Goal: Transaction & Acquisition: Obtain resource

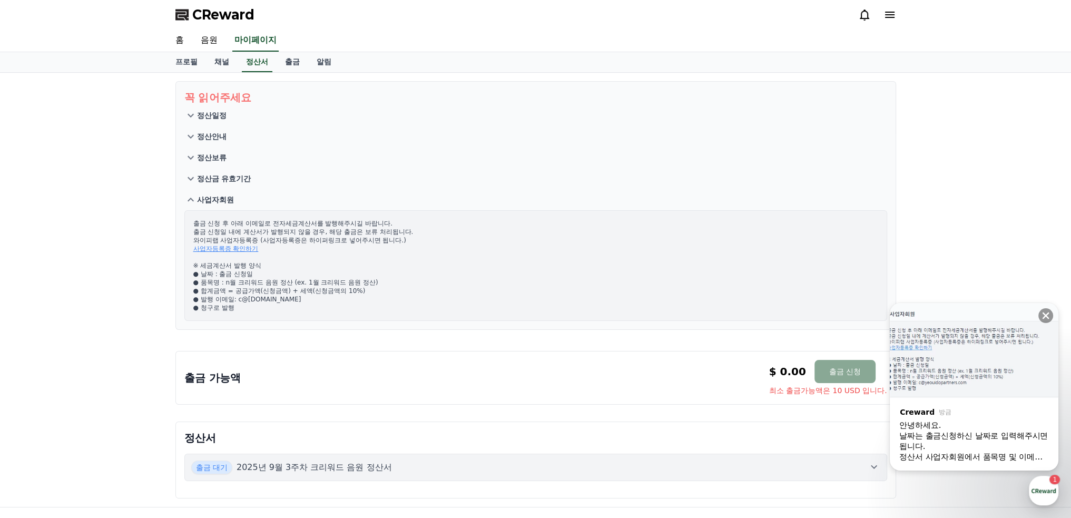
scroll to position [1759, 0]
click at [982, 433] on div "날짜는 출금신청하신 날짜로 입력해주시면 됩니다." at bounding box center [974, 440] width 150 height 21
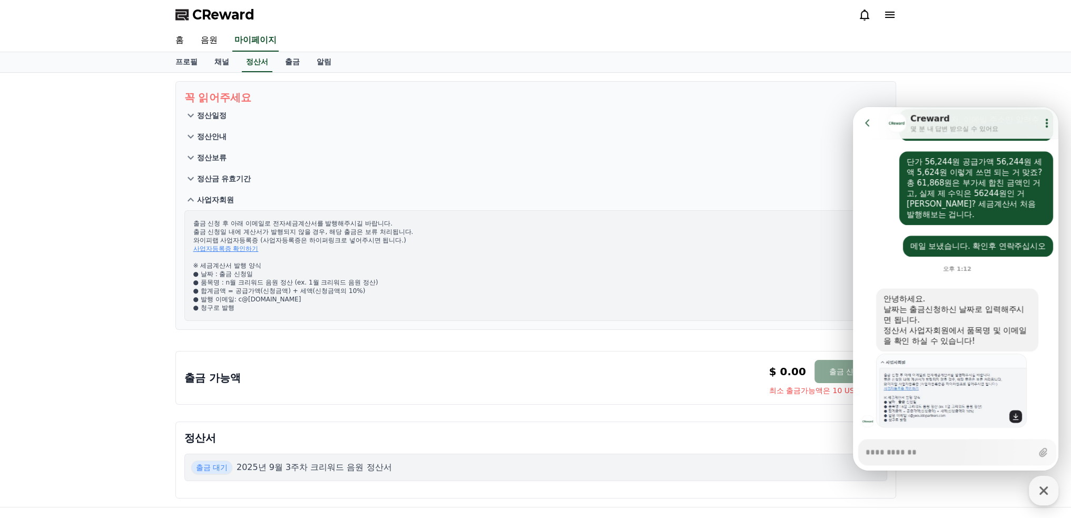
click at [1018, 412] on icon at bounding box center [1015, 416] width 8 height 8
type textarea "*"
click at [295, 61] on link "출금" at bounding box center [293, 62] width 32 height 20
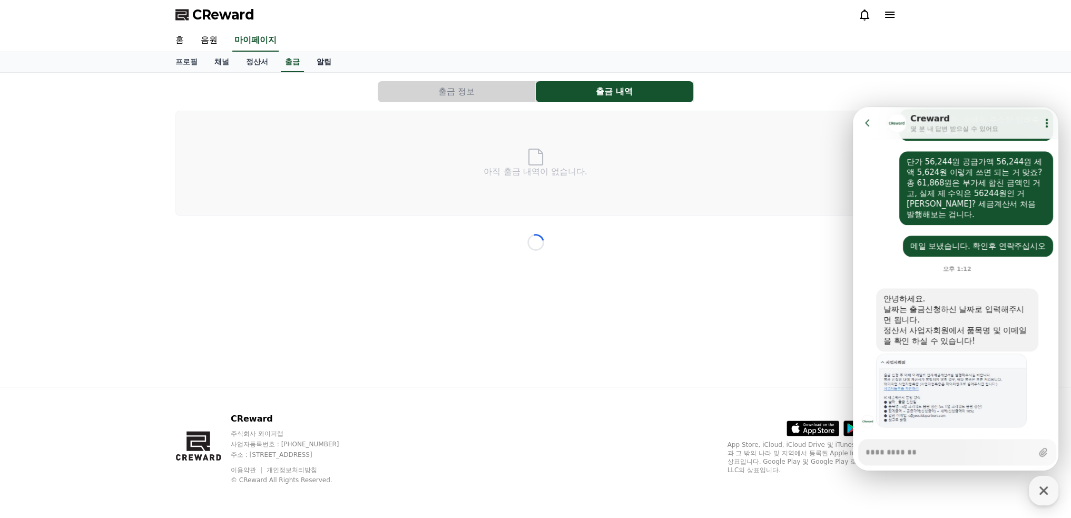
click at [326, 63] on link "알림" at bounding box center [324, 62] width 32 height 20
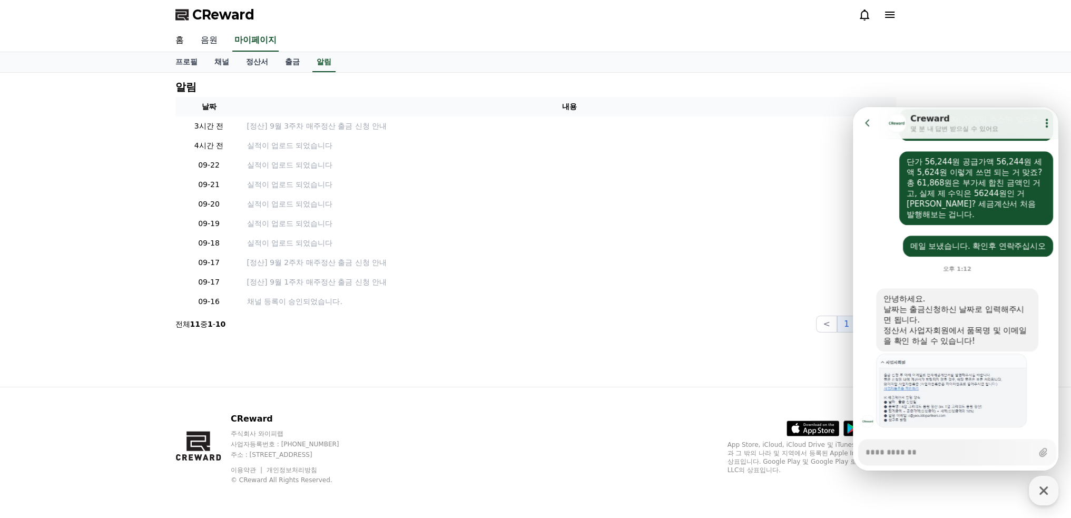
click at [211, 41] on link "음원" at bounding box center [209, 40] width 34 height 22
click at [260, 60] on link "정산서" at bounding box center [257, 61] width 39 height 19
click at [291, 64] on link "출금" at bounding box center [293, 62] width 32 height 20
click at [294, 58] on link "출금" at bounding box center [292, 62] width 23 height 20
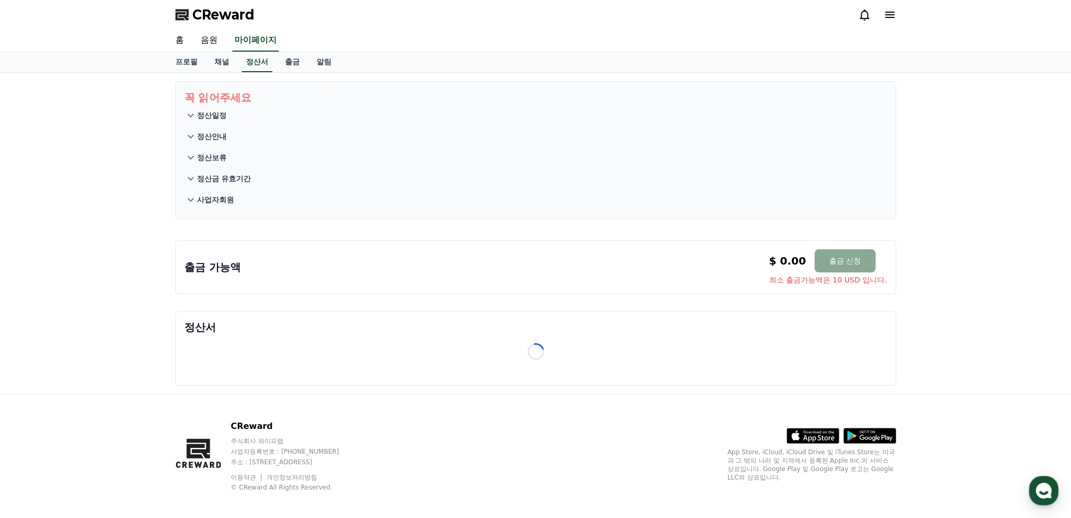
click at [212, 326] on p "정산서" at bounding box center [535, 327] width 703 height 15
click at [177, 38] on link "홈" at bounding box center [179, 40] width 25 height 22
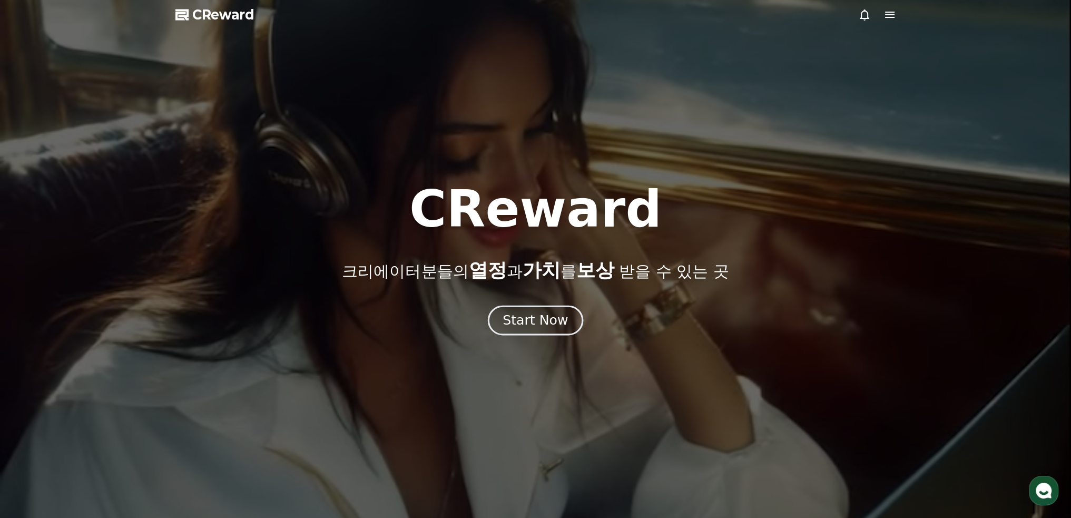
click at [524, 311] on button "Start Now" at bounding box center [535, 320] width 95 height 30
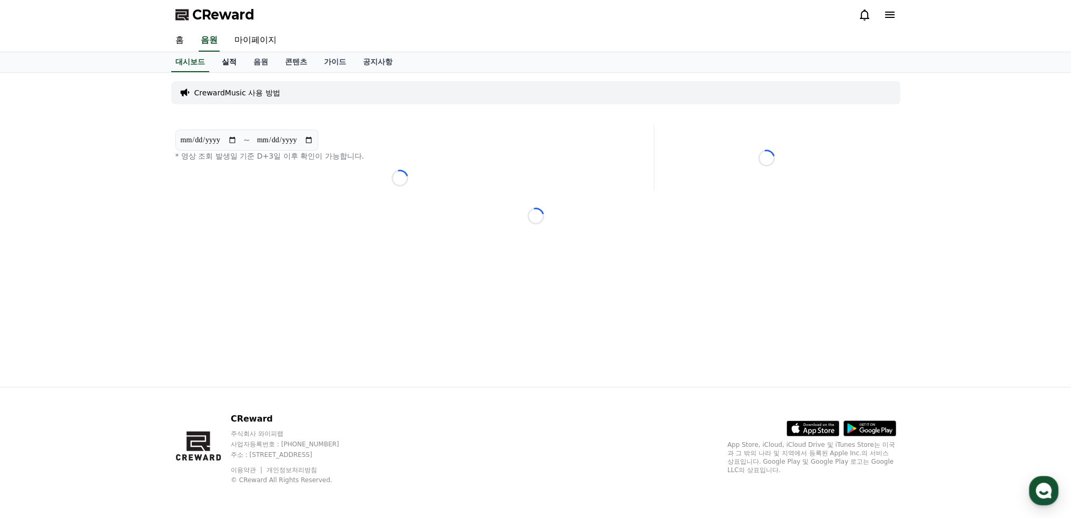
click at [231, 61] on link "실적" at bounding box center [229, 62] width 32 height 20
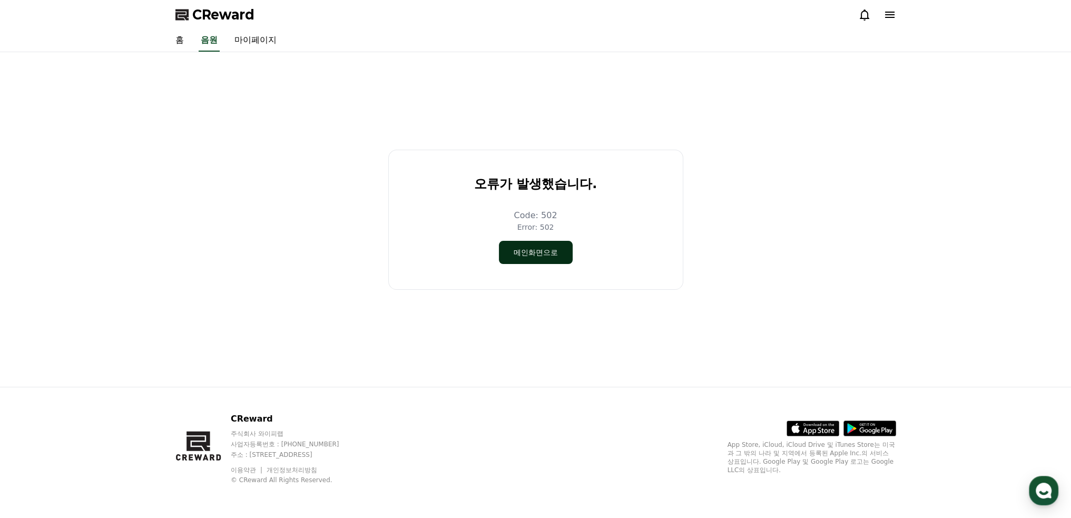
click at [548, 261] on button "메인화면으로" at bounding box center [536, 252] width 74 height 23
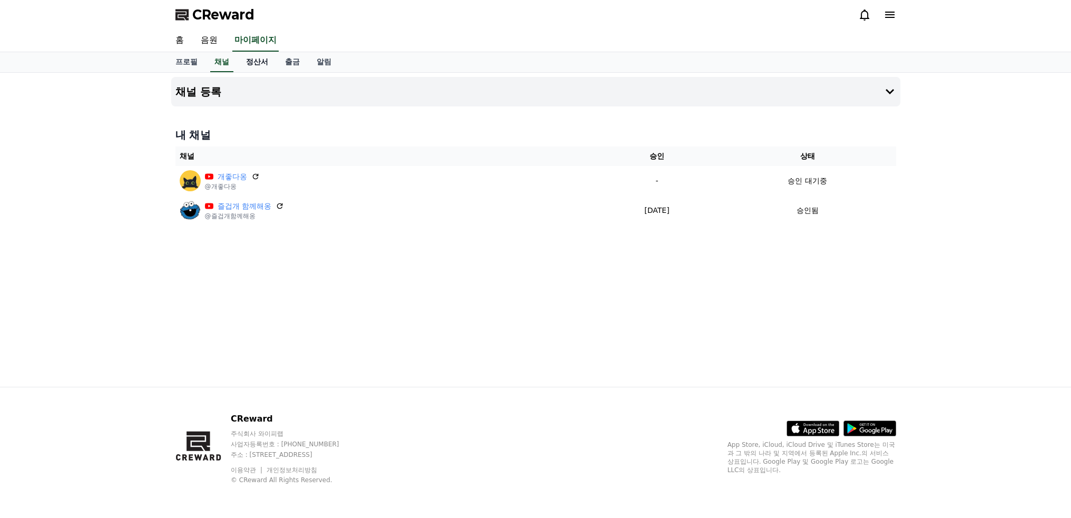
click at [249, 61] on link "정산서" at bounding box center [257, 62] width 39 height 20
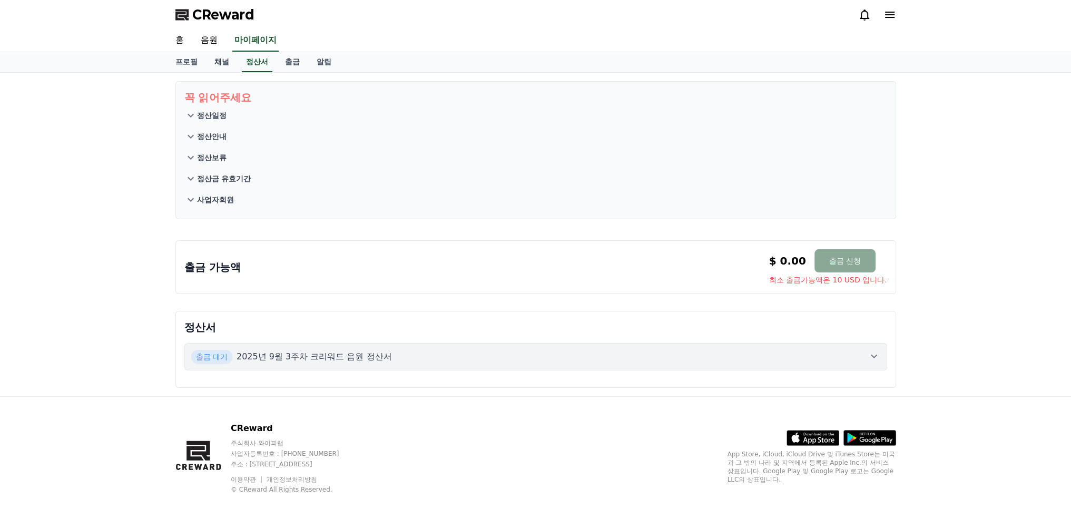
click at [346, 359] on p "2025년 9월 3주차 크리워드 음원 정산서" at bounding box center [314, 356] width 155 height 13
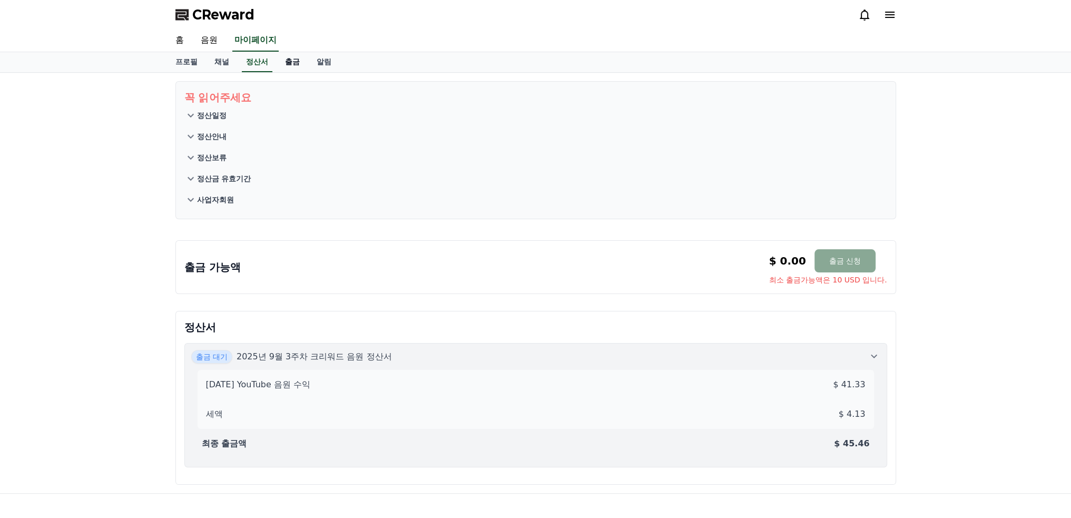
click at [296, 61] on link "출금" at bounding box center [293, 62] width 32 height 20
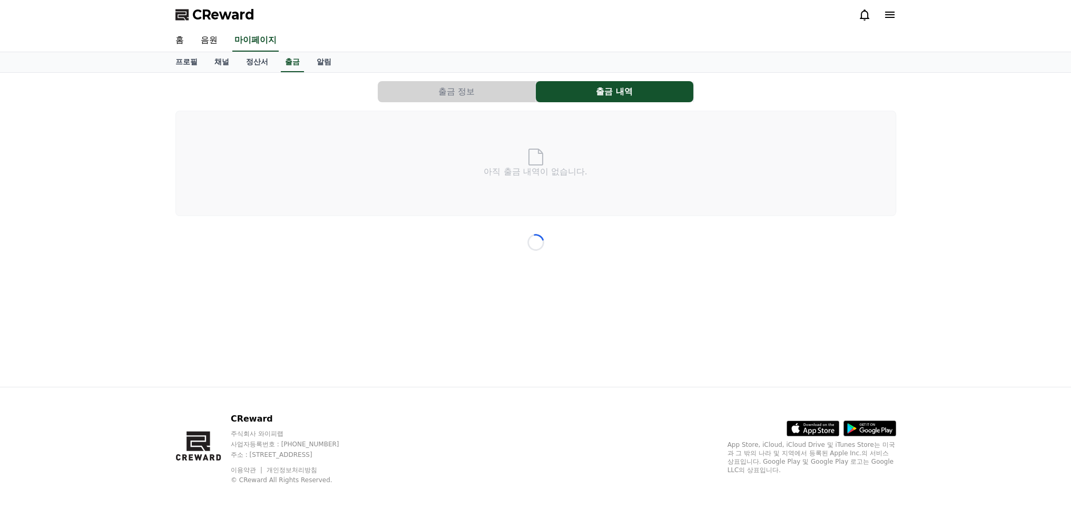
click at [464, 94] on button "출금 정보" at bounding box center [457, 91] width 158 height 21
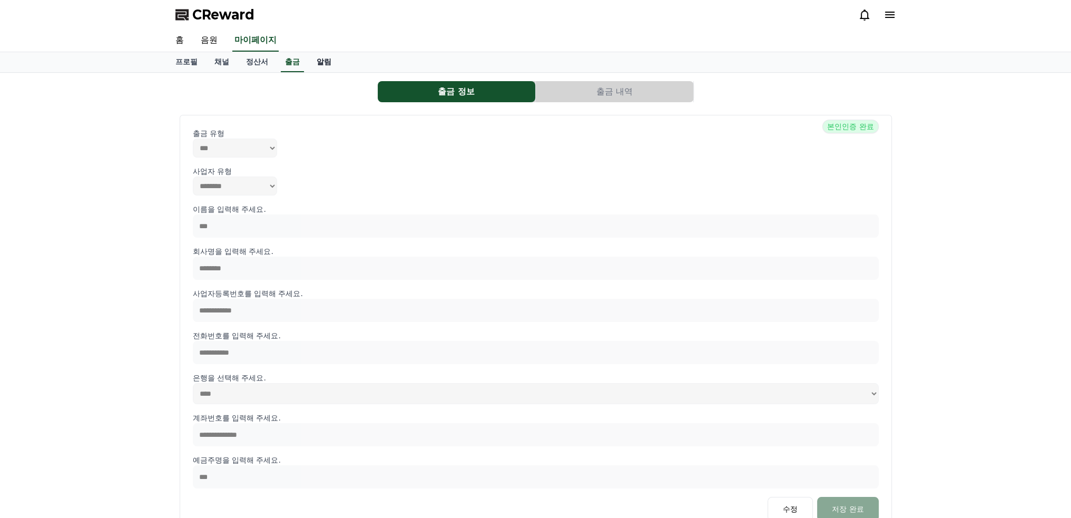
click at [321, 58] on link "알림" at bounding box center [324, 62] width 32 height 20
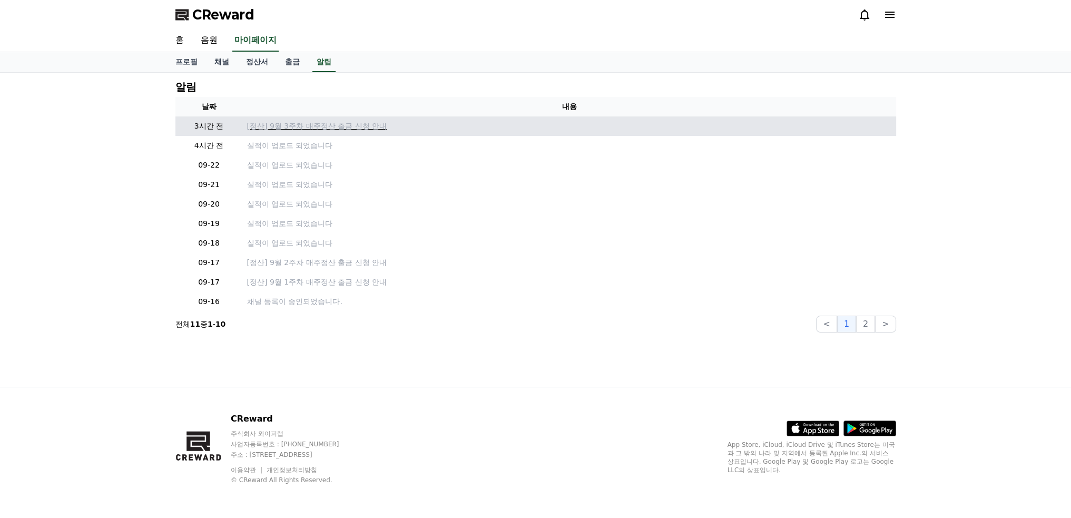
click at [331, 124] on p "[정산] 9월 3주차 매주정산 출금 신청 안내" at bounding box center [569, 126] width 645 height 11
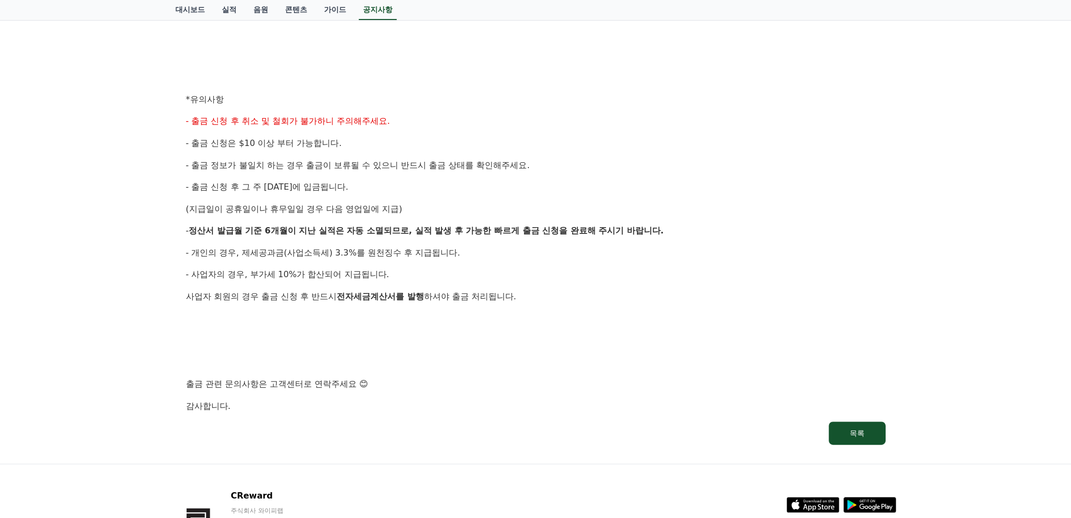
scroll to position [209, 0]
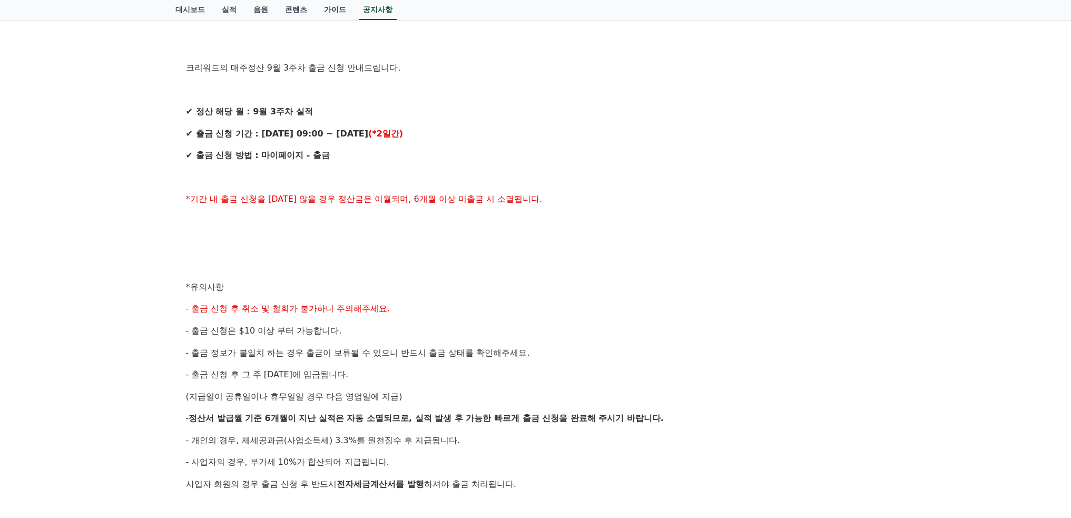
click at [339, 8] on link "가이드" at bounding box center [335, 10] width 39 height 20
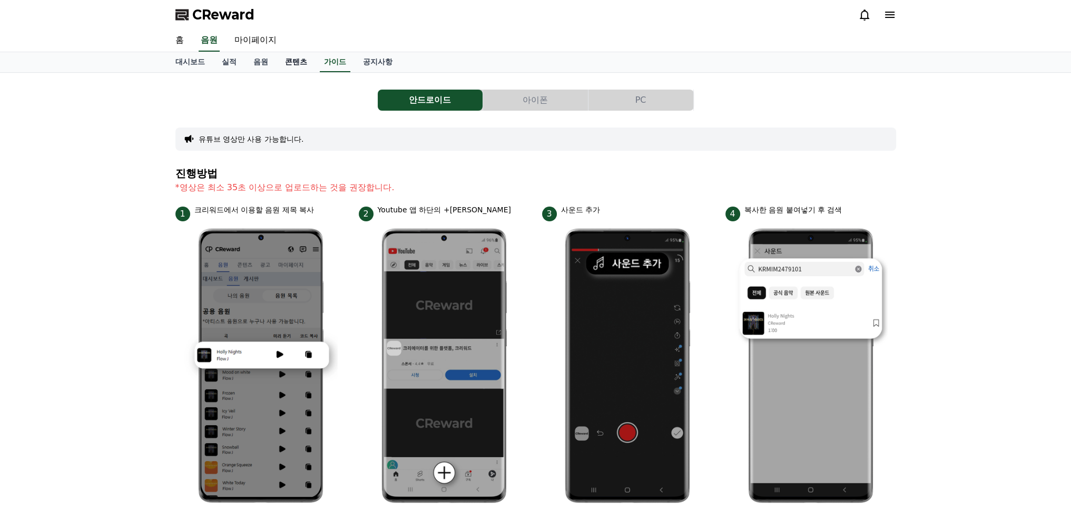
click at [296, 58] on link "콘텐츠" at bounding box center [296, 62] width 39 height 20
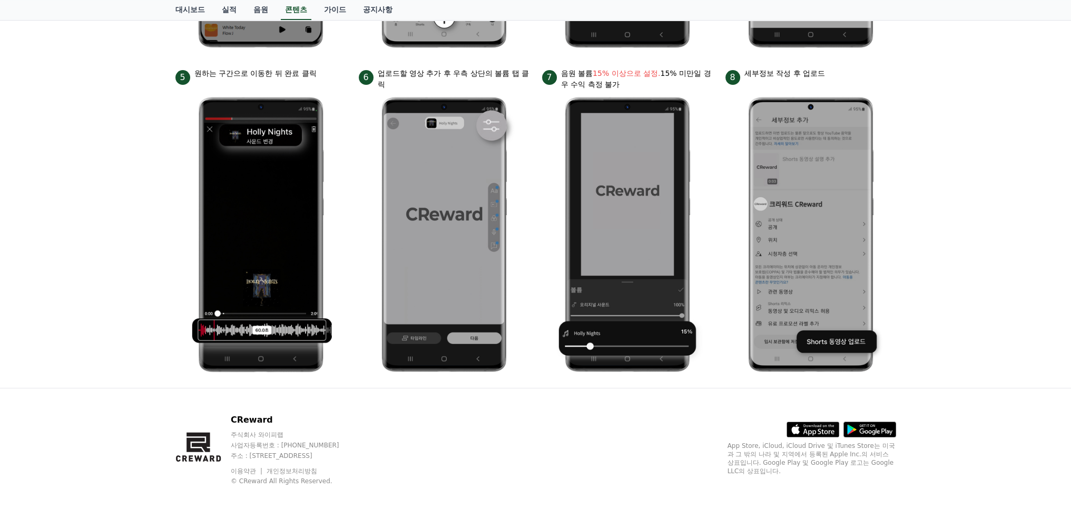
scroll to position [380, 0]
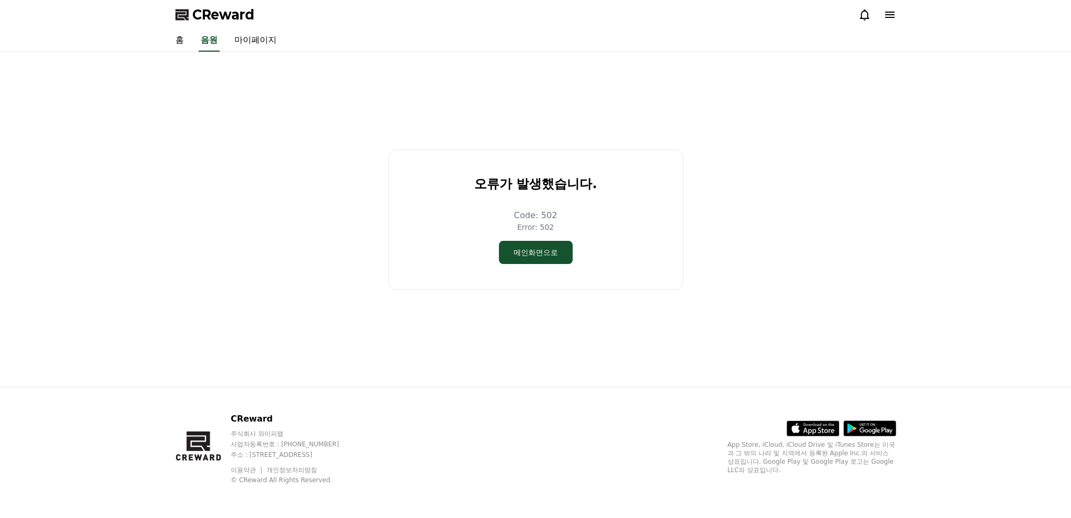
click at [204, 13] on span "CReward" at bounding box center [223, 14] width 62 height 17
click at [556, 253] on button "메인화면으로" at bounding box center [536, 252] width 74 height 23
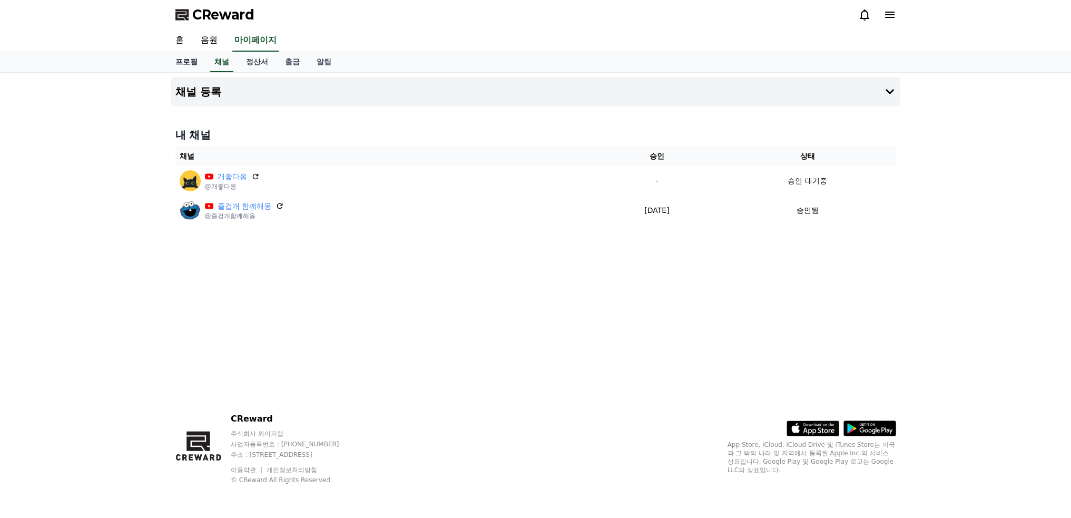
click at [185, 62] on link "프로필" at bounding box center [186, 62] width 39 height 20
select select "**********"
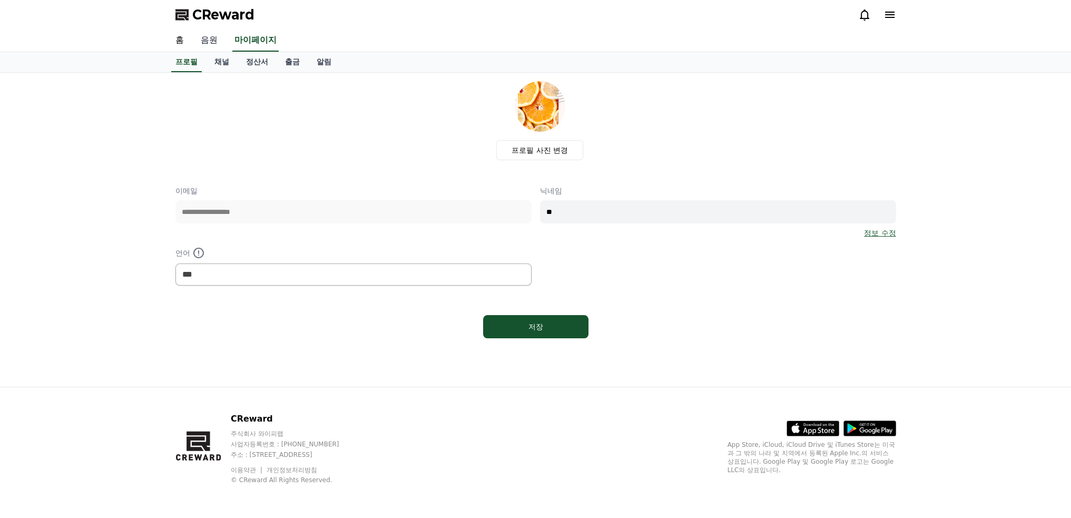
click at [209, 40] on link "음원" at bounding box center [209, 40] width 34 height 22
click at [209, 45] on link "음원" at bounding box center [209, 40] width 21 height 22
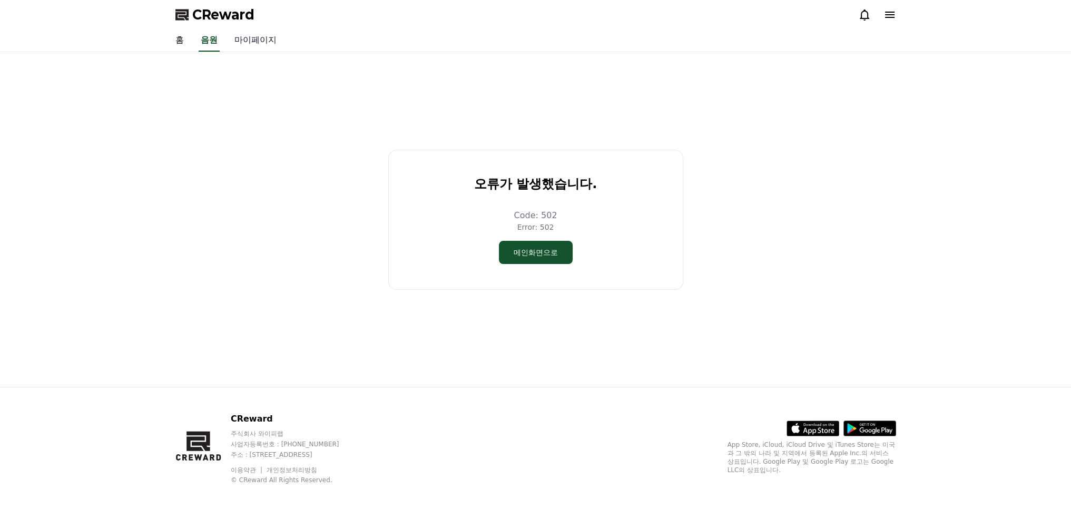
click at [248, 41] on link "마이페이지" at bounding box center [255, 40] width 59 height 22
click at [558, 245] on button "메인화면으로" at bounding box center [536, 252] width 74 height 23
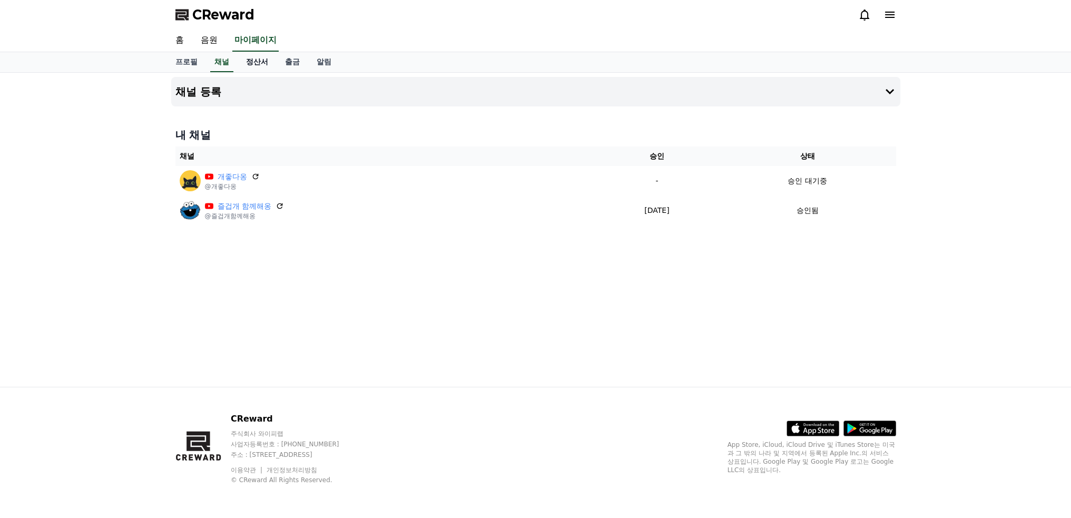
click at [253, 62] on link "정산서" at bounding box center [257, 62] width 39 height 20
